Goal: Navigation & Orientation: Find specific page/section

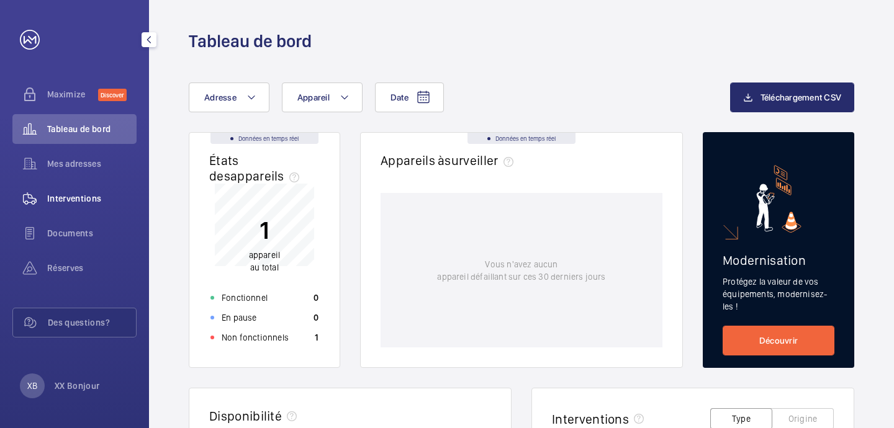
click at [77, 203] on span "Interventions" at bounding box center [91, 198] width 89 height 12
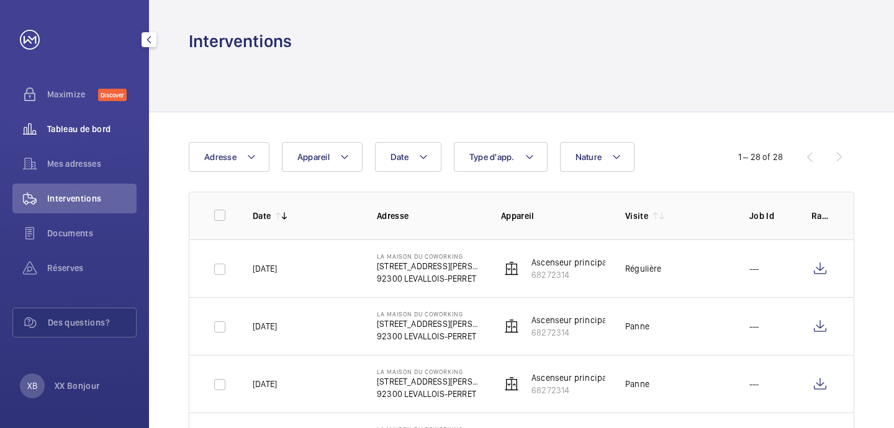
click at [94, 141] on div "Tableau de bord" at bounding box center [74, 129] width 124 height 30
